Goal: Task Accomplishment & Management: Complete application form

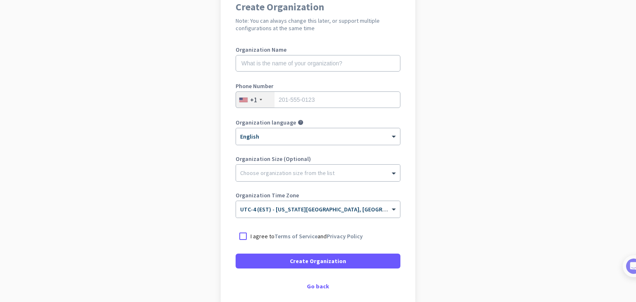
scroll to position [123, 0]
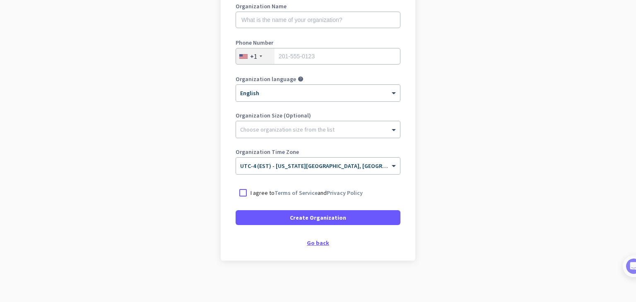
click at [316, 243] on div "Go back" at bounding box center [317, 243] width 165 height 6
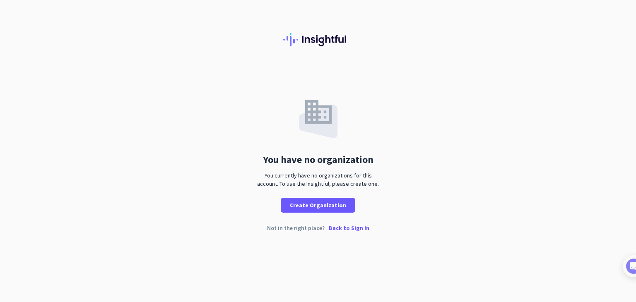
click at [317, 182] on div "You currently have no organizations for this account. To use the Insightful, pl…" at bounding box center [318, 179] width 128 height 17
click at [311, 230] on div "Not in the right place? Back to Sign In" at bounding box center [318, 234] width 636 height 19
click at [325, 200] on span at bounding box center [318, 205] width 74 height 20
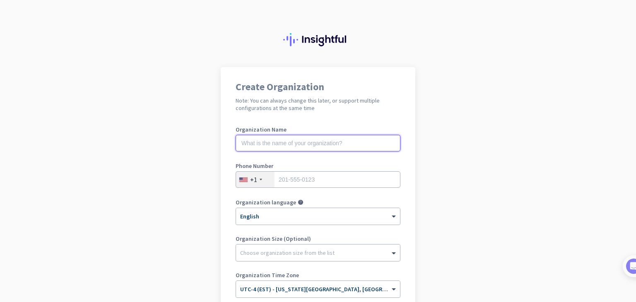
click at [294, 148] on input "text" at bounding box center [317, 143] width 165 height 17
type input "m"
type input "self"
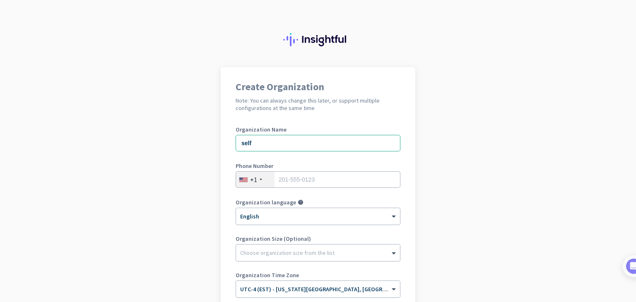
click at [256, 183] on div "+1" at bounding box center [255, 180] width 38 height 16
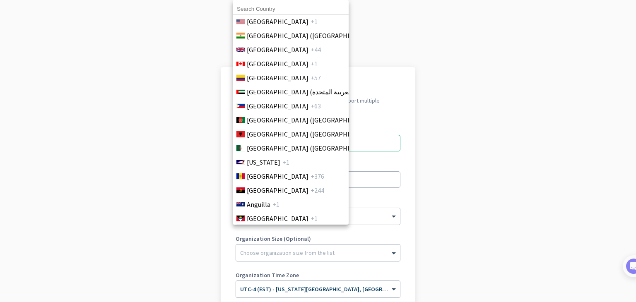
click at [270, 4] on input at bounding box center [291, 9] width 116 height 11
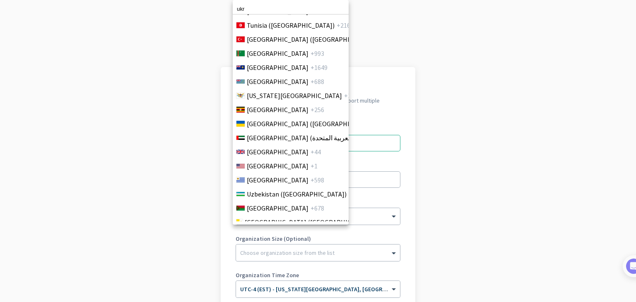
scroll to position [3198, 0]
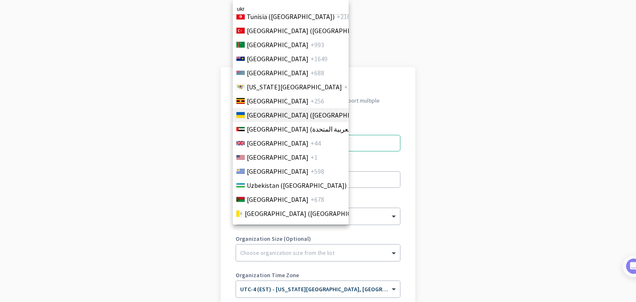
type input "ukr"
click at [276, 113] on span "[GEOGRAPHIC_DATA] ([GEOGRAPHIC_DATA])" at bounding box center [311, 115] width 129 height 10
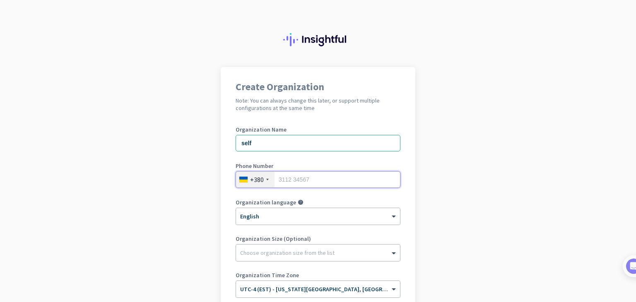
click at [287, 177] on input "tel" at bounding box center [317, 179] width 165 height 17
type input "969657228"
click at [297, 207] on div "Organization language help" at bounding box center [317, 203] width 165 height 8
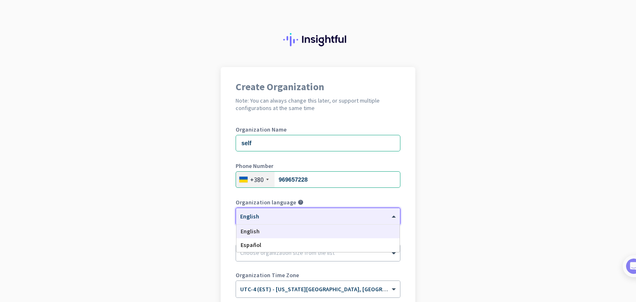
click at [298, 221] on div "× English" at bounding box center [318, 216] width 164 height 17
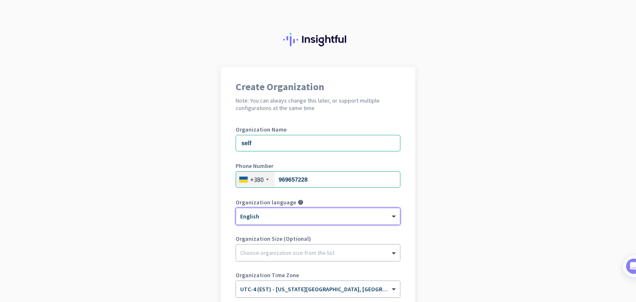
click at [298, 221] on div "× English" at bounding box center [318, 216] width 164 height 17
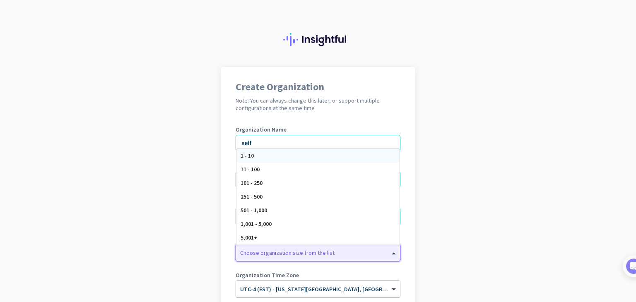
click at [290, 256] on div "Choose organization size from the list" at bounding box center [287, 252] width 94 height 7
click at [260, 154] on div "1 - 10" at bounding box center [317, 156] width 163 height 14
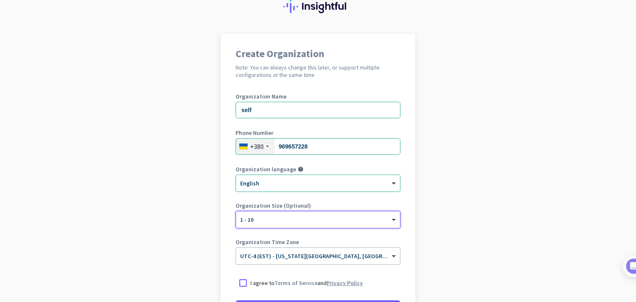
scroll to position [83, 0]
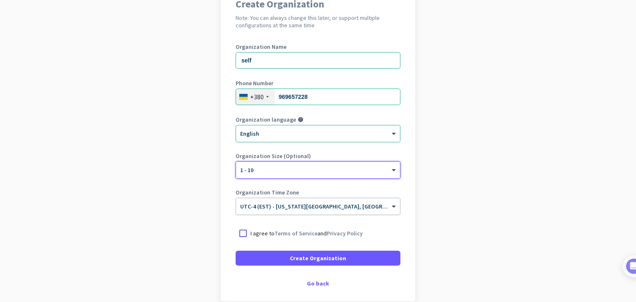
click at [325, 201] on input "text" at bounding box center [309, 204] width 139 height 6
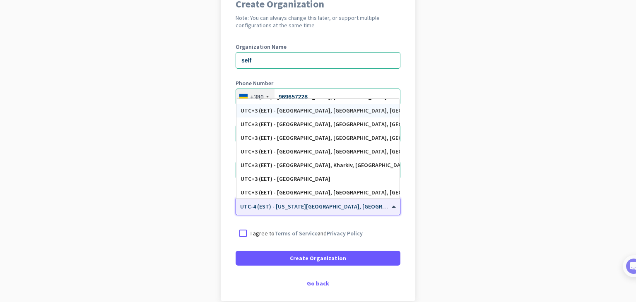
scroll to position [2790, 0]
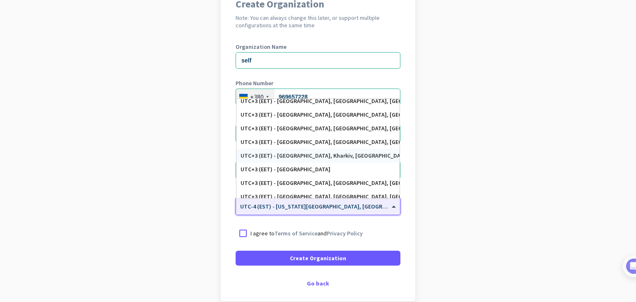
click at [303, 156] on div "UTC+3 (EET) - [GEOGRAPHIC_DATA], Kharkiv, [GEOGRAPHIC_DATA], Dnipro" at bounding box center [317, 155] width 155 height 7
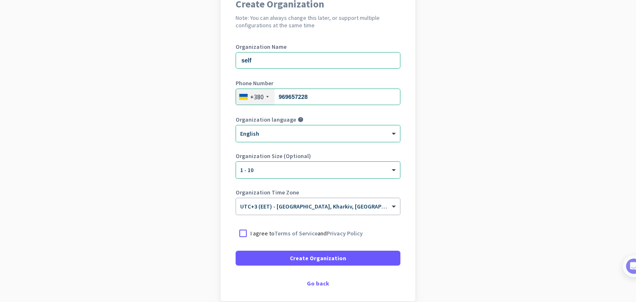
click at [563, 180] on app-onboarding-organization "Create Organization Note: You can always change this later, or support multiple…" at bounding box center [318, 163] width 636 height 358
click at [242, 231] on div at bounding box center [242, 233] width 15 height 15
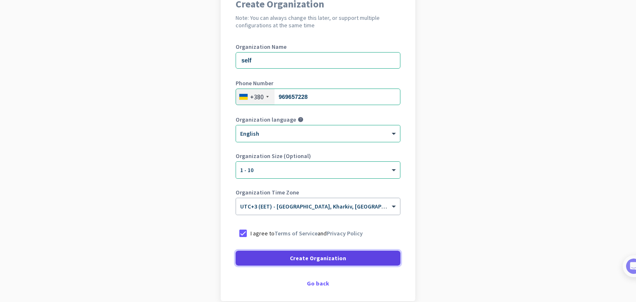
click at [265, 258] on span at bounding box center [317, 258] width 165 height 20
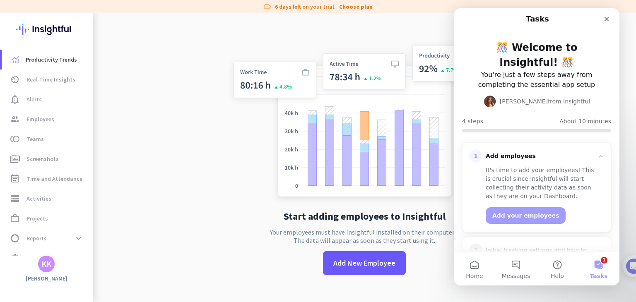
click at [601, 12] on div "Intercom messenger" at bounding box center [606, 19] width 15 height 15
click at [604, 19] on icon "Close" at bounding box center [606, 19] width 7 height 7
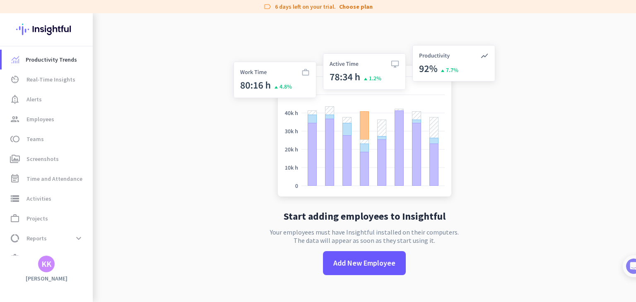
click at [55, 16] on img at bounding box center [46, 29] width 60 height 32
click at [47, 265] on div "KK" at bounding box center [46, 264] width 10 height 8
click at [91, 202] on span "Personal Settings" at bounding box center [90, 203] width 50 height 7
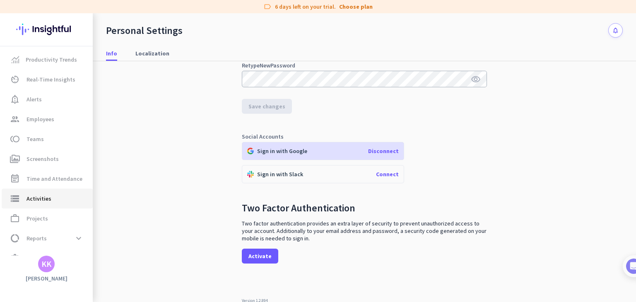
scroll to position [16, 0]
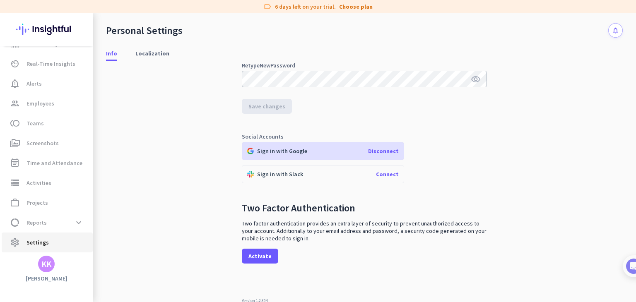
click at [31, 240] on span "Settings" at bounding box center [37, 242] width 22 height 10
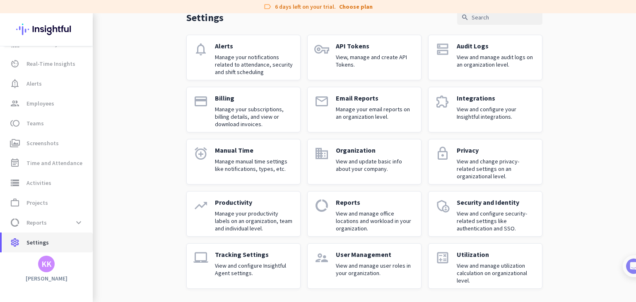
scroll to position [43, 0]
click at [46, 166] on span "Time and Attendance" at bounding box center [54, 163] width 56 height 10
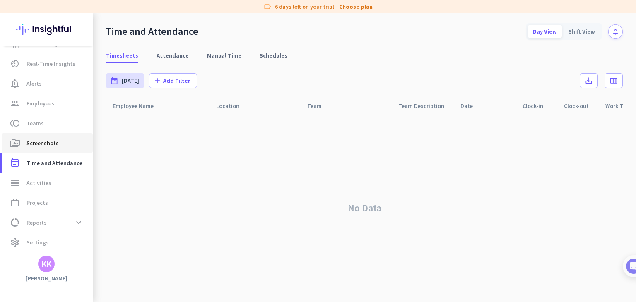
click at [48, 145] on span "Screenshots" at bounding box center [42, 143] width 32 height 10
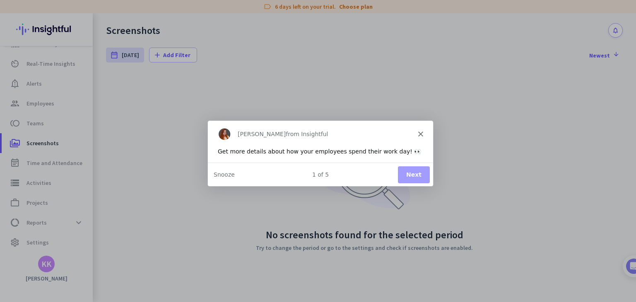
click at [420, 134] on polygon "Close" at bounding box center [419, 133] width 5 height 5
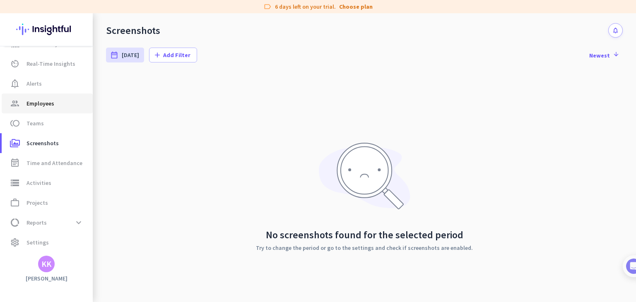
click at [43, 98] on span "Employees" at bounding box center [40, 103] width 28 height 10
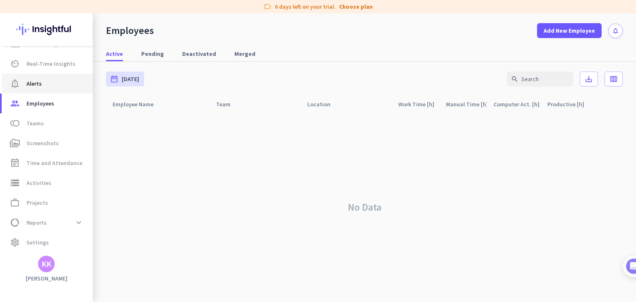
click at [43, 85] on span "notification_important Alerts" at bounding box center [47, 84] width 78 height 10
click at [50, 65] on span "Real-Time Insights" at bounding box center [50, 64] width 49 height 10
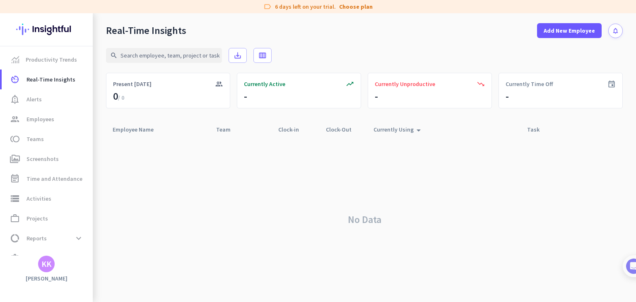
click at [46, 267] on div "KK" at bounding box center [46, 264] width 10 height 8
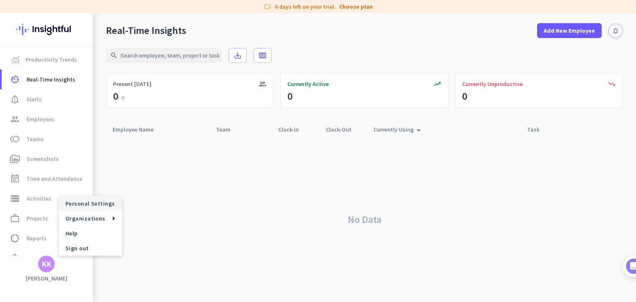
click at [77, 203] on span "Personal Settings" at bounding box center [90, 203] width 50 height 7
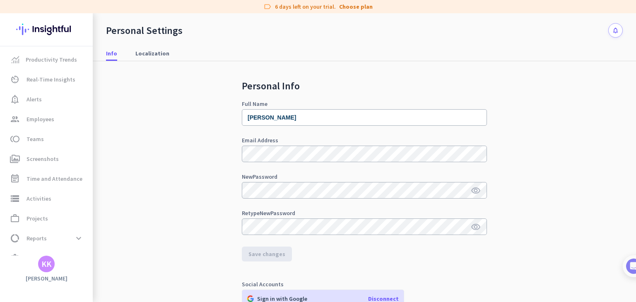
click at [53, 27] on img at bounding box center [46, 29] width 60 height 32
